Goal: Information Seeking & Learning: Find specific fact

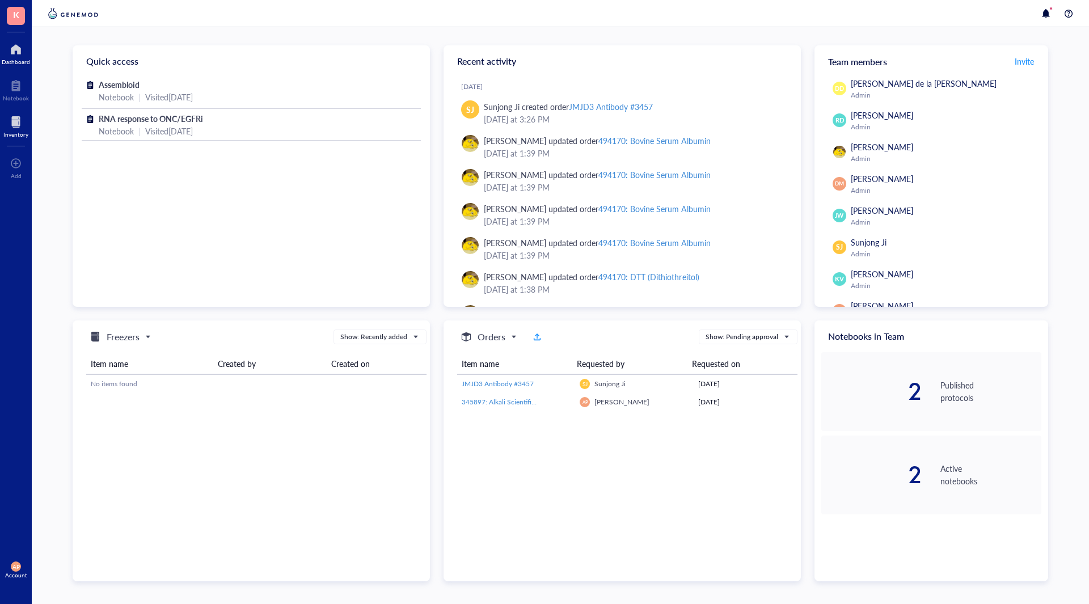
click at [12, 123] on div at bounding box center [15, 122] width 25 height 18
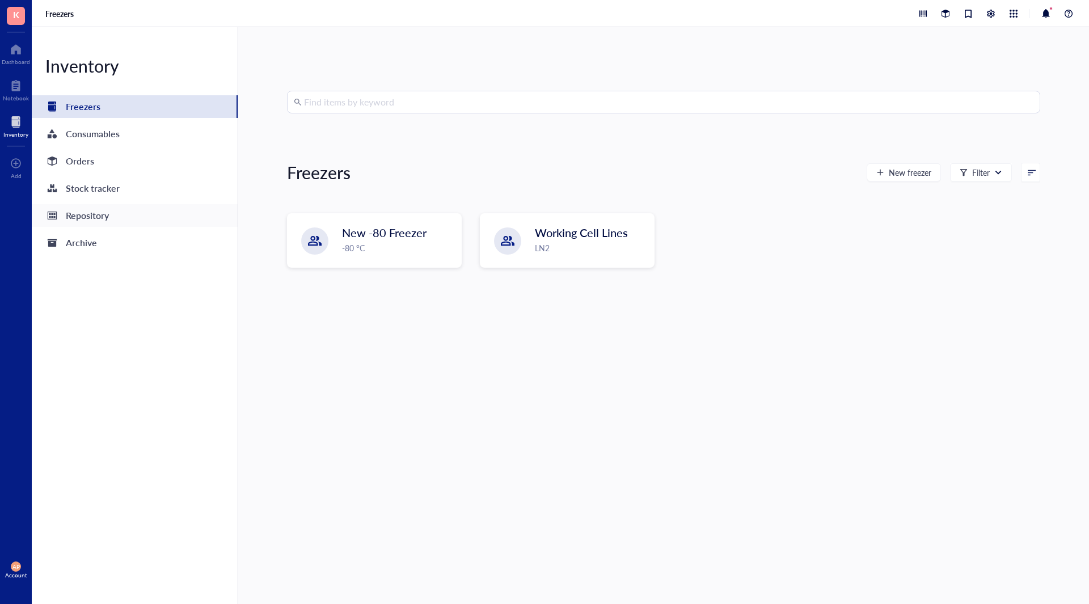
drag, startPoint x: 79, startPoint y: 162, endPoint x: 228, endPoint y: 223, distance: 160.7
click at [79, 162] on div "Orders" at bounding box center [80, 161] width 28 height 16
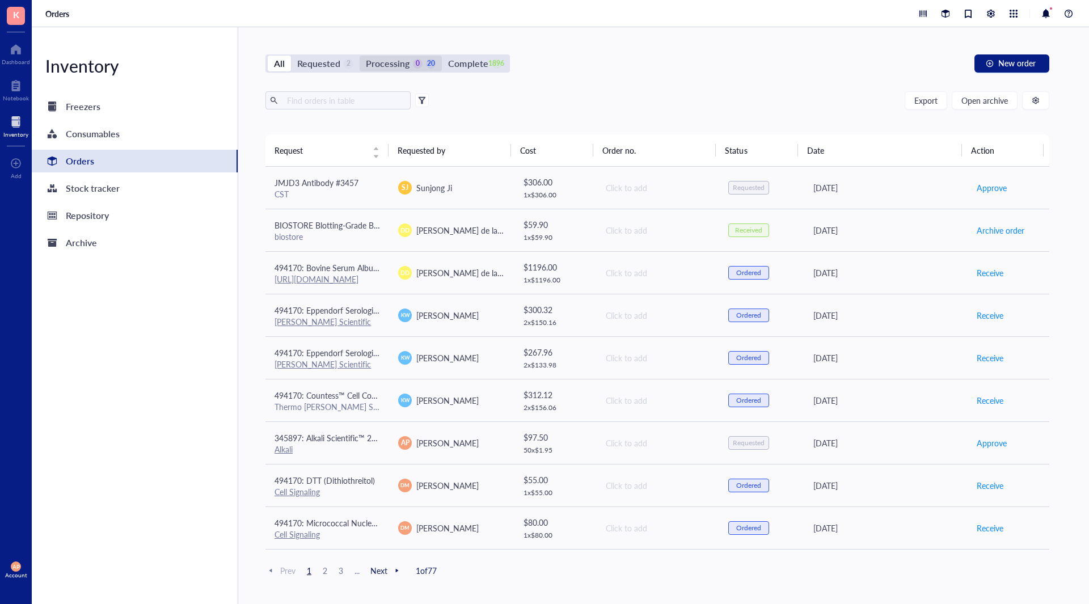
click at [383, 60] on div "Processing" at bounding box center [388, 64] width 44 height 16
click at [359, 56] on input "Processing 0 20" at bounding box center [359, 56] width 0 height 0
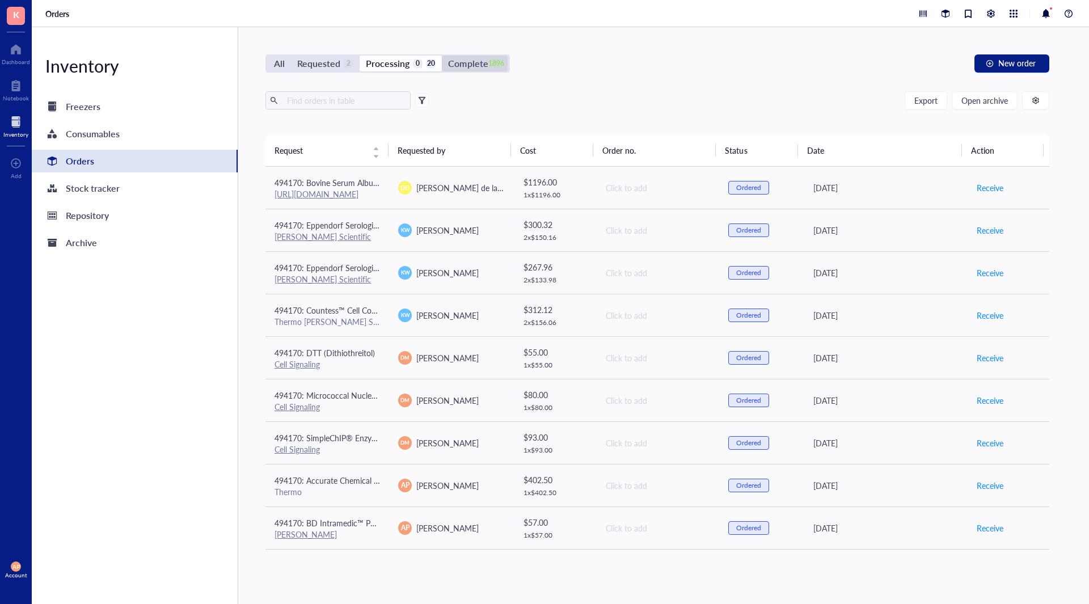
click at [454, 59] on div "Complete" at bounding box center [468, 64] width 40 height 16
click at [442, 56] on input "Complete 1896" at bounding box center [442, 56] width 0 height 0
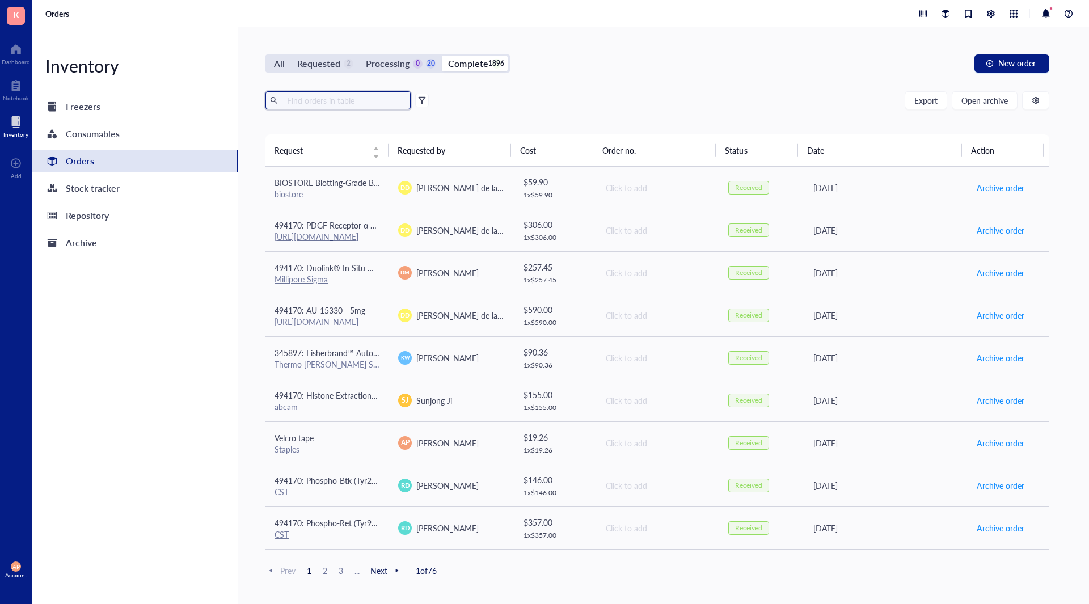
click at [345, 103] on input "text" at bounding box center [344, 100] width 124 height 17
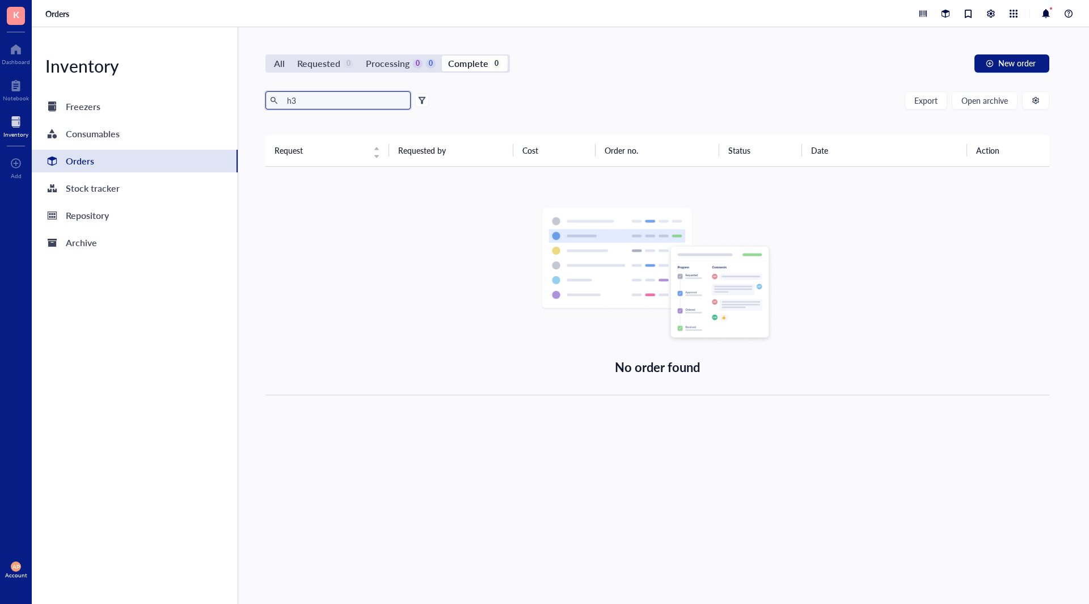
type input "h"
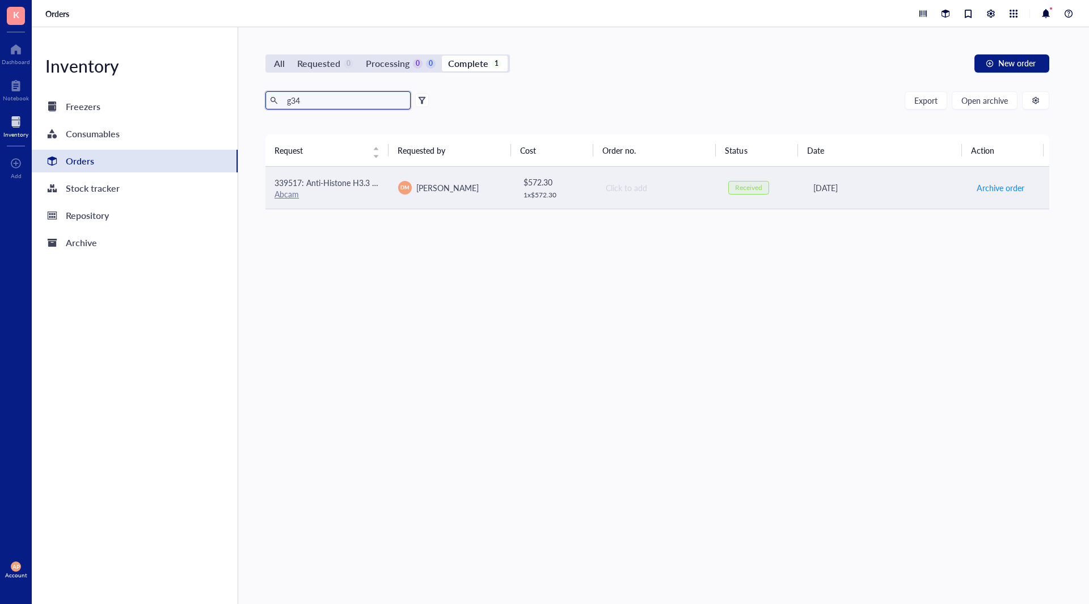
type input "g34"
click at [363, 189] on div "Abcam" at bounding box center [326, 194] width 105 height 10
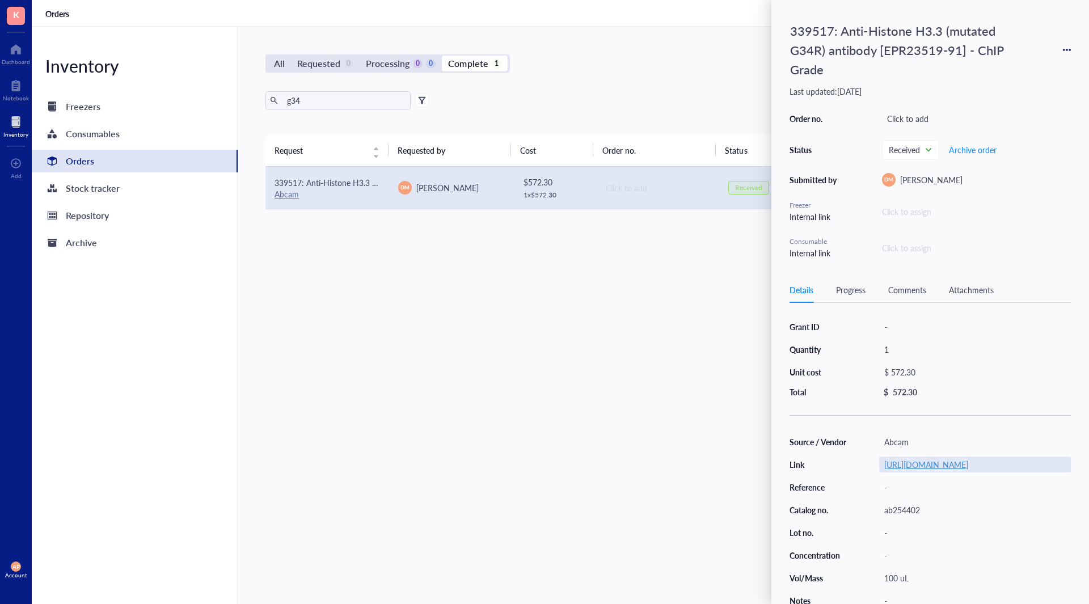
click at [903, 470] on link "[URL][DOMAIN_NAME]" at bounding box center [926, 464] width 84 height 11
